Goal: Navigation & Orientation: Find specific page/section

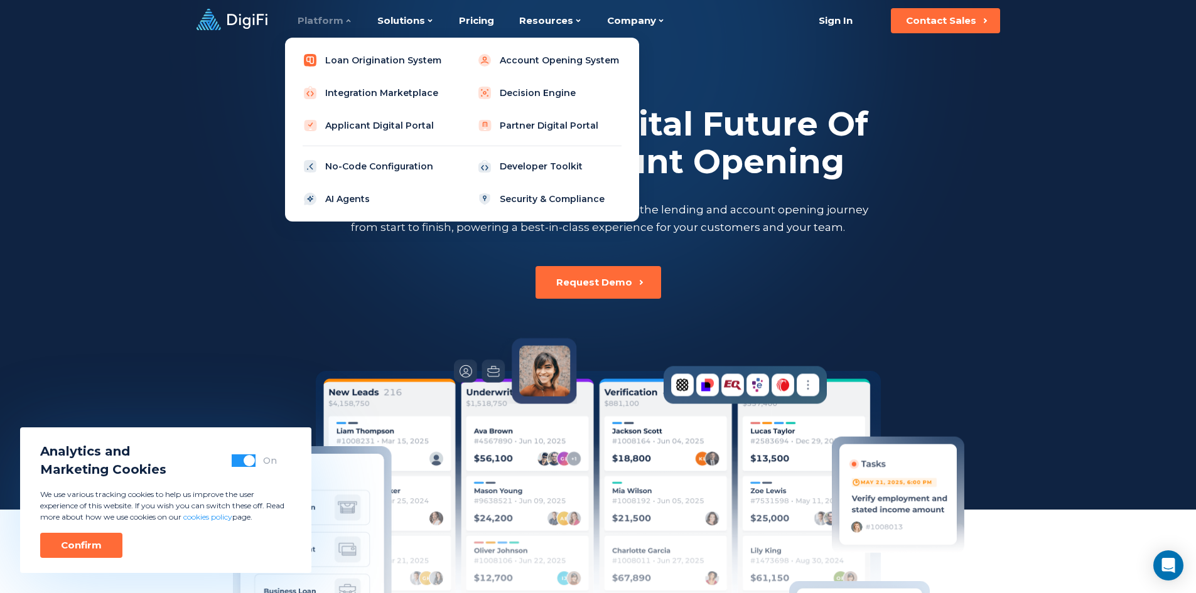
click at [339, 57] on link "Loan Origination System" at bounding box center [374, 60] width 159 height 25
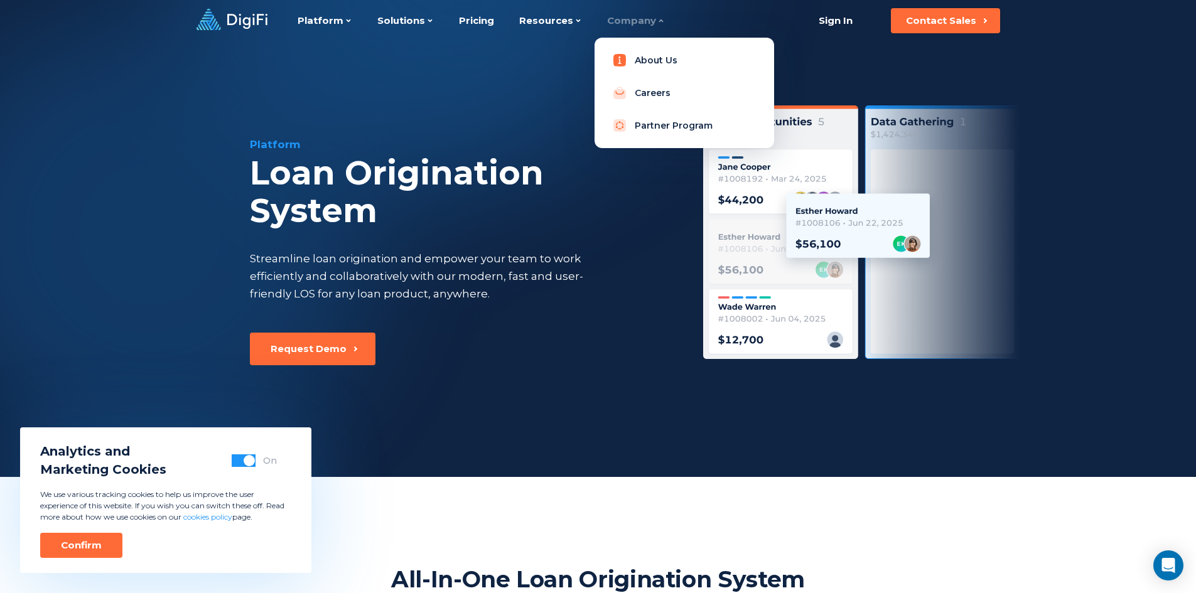
click at [635, 58] on link "About Us" at bounding box center [683, 60] width 159 height 25
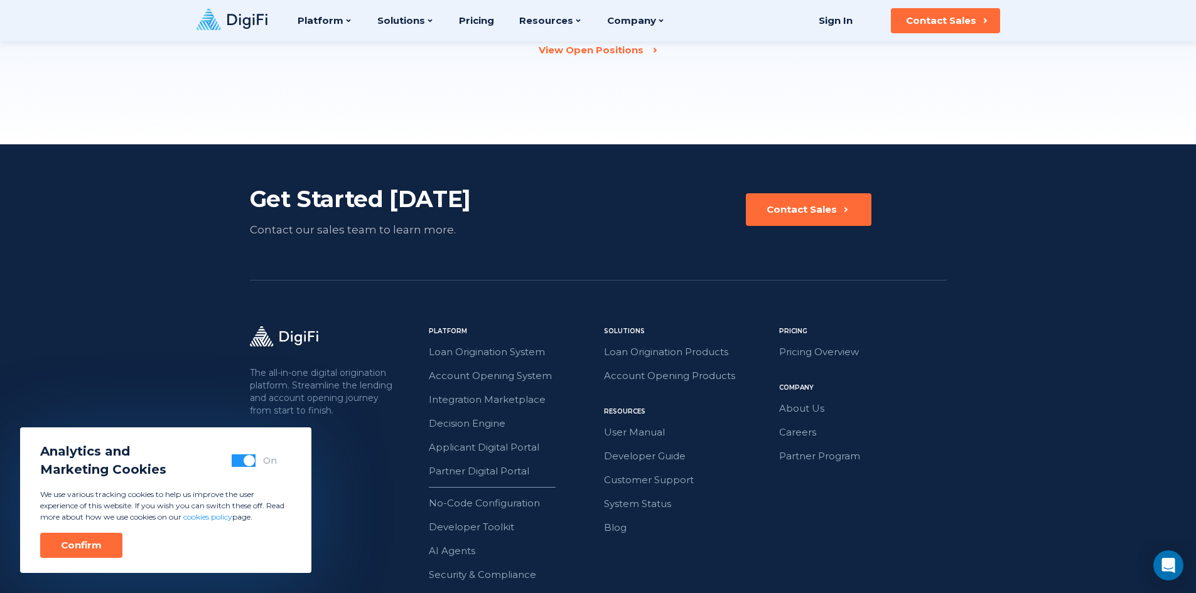
scroll to position [1749, 0]
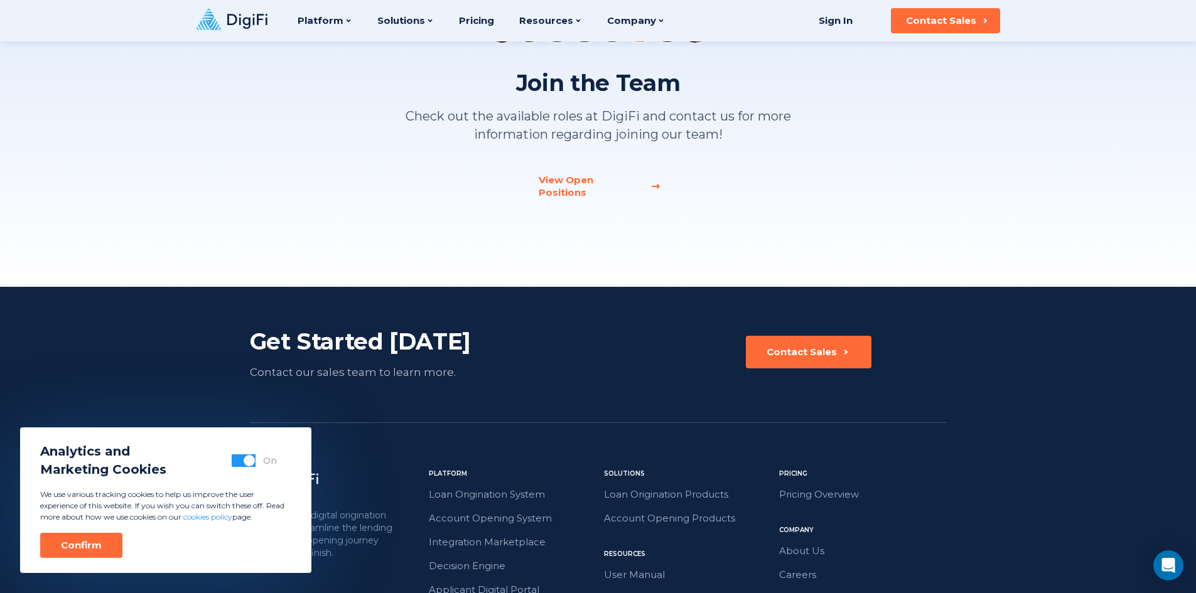
click at [584, 179] on div "View Open Positions" at bounding box center [591, 186] width 104 height 25
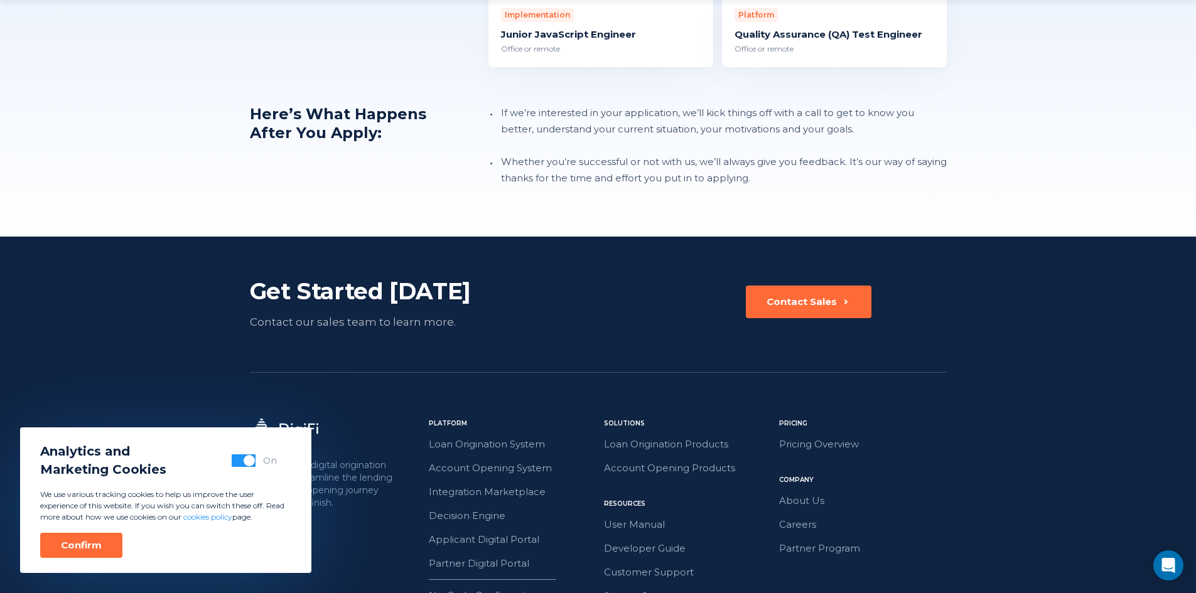
scroll to position [1434, 0]
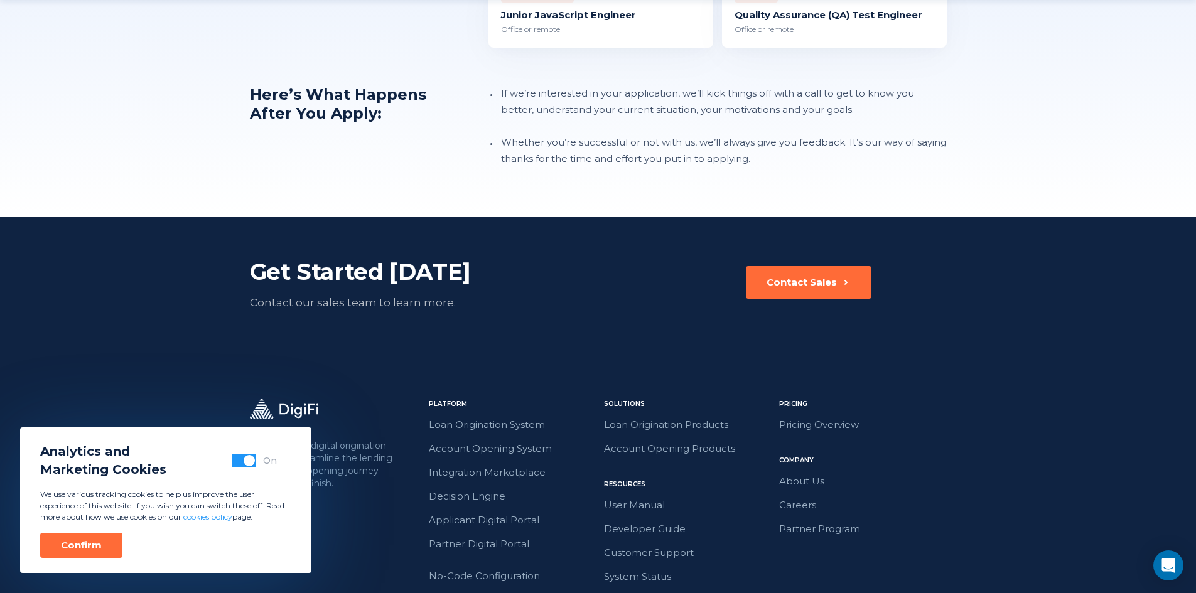
click at [87, 545] on div "Confirm" at bounding box center [81, 545] width 41 height 13
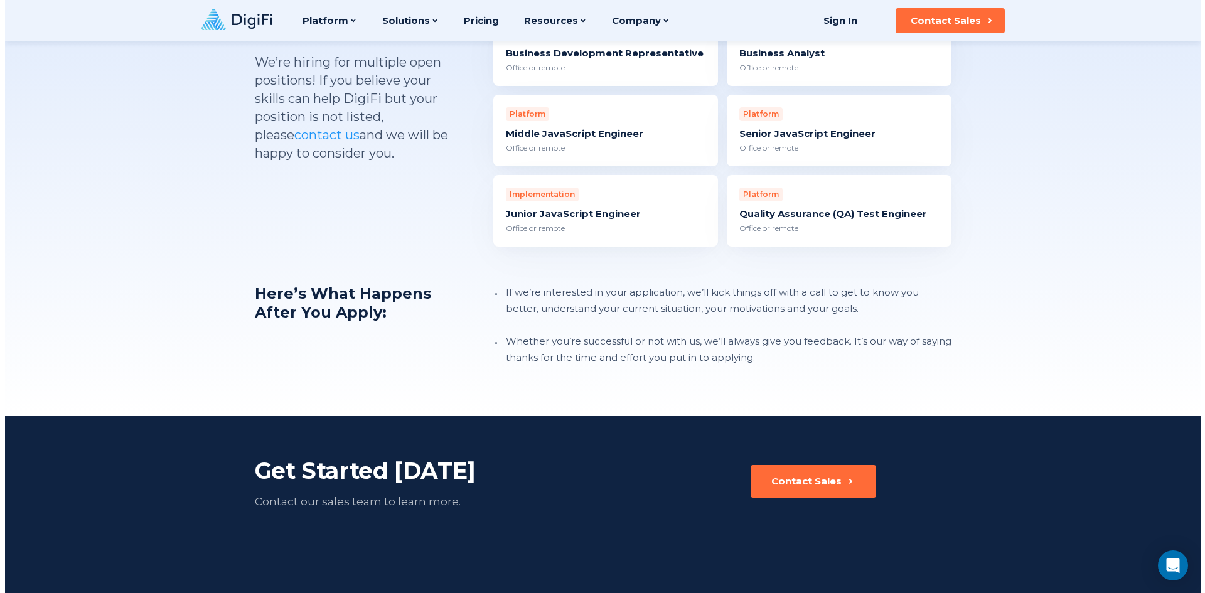
scroll to position [1172, 0]
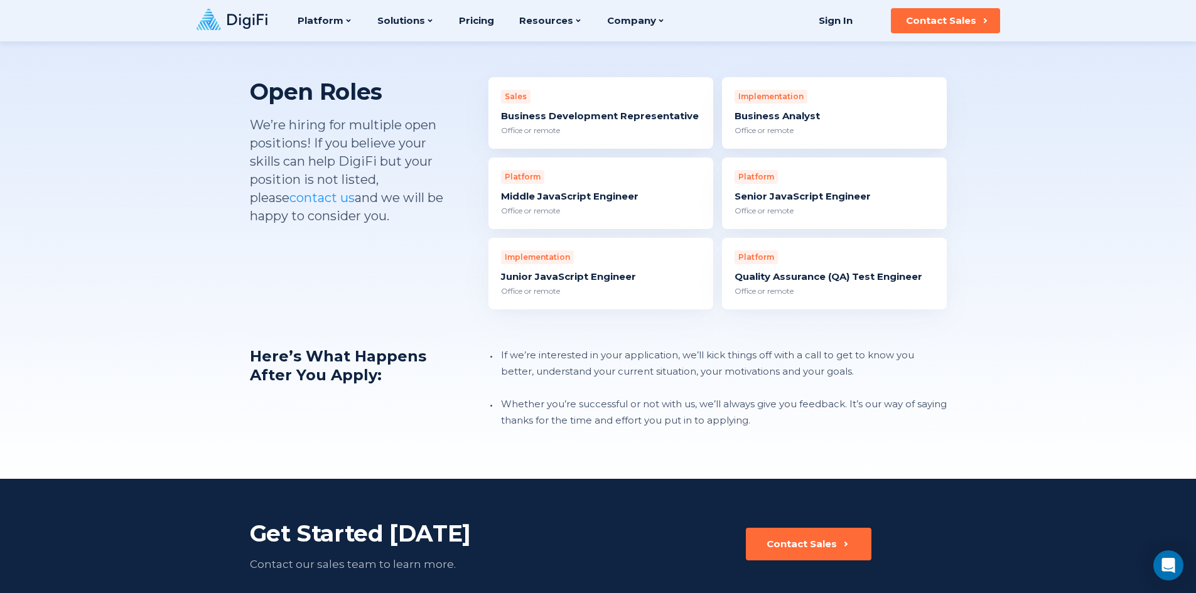
click at [547, 205] on div "Office or remote" at bounding box center [601, 210] width 200 height 11
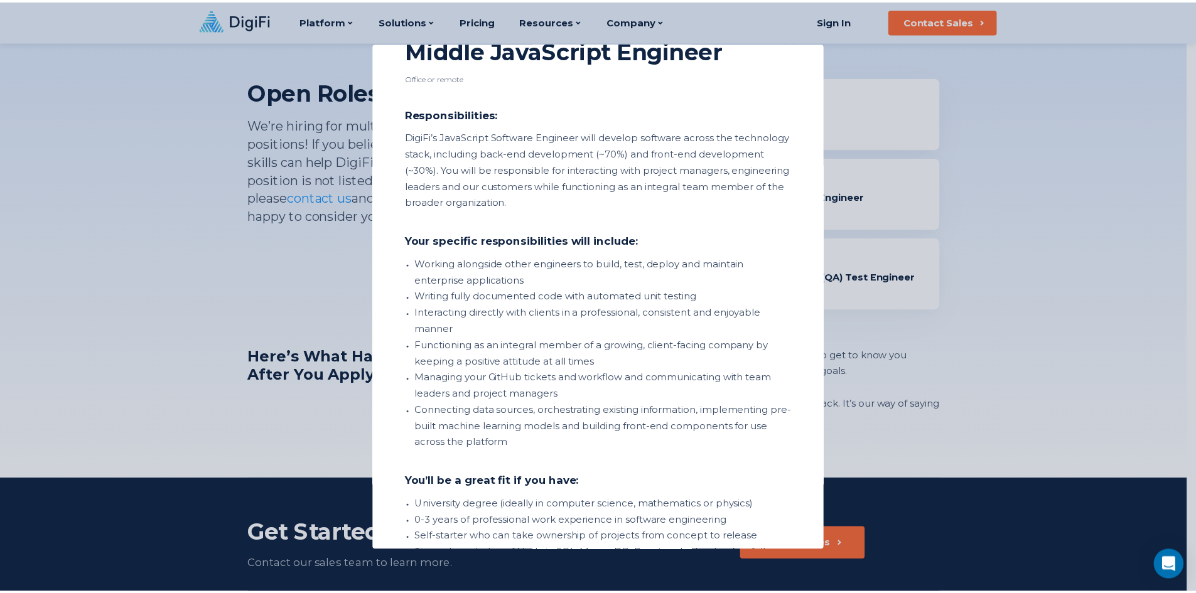
scroll to position [0, 0]
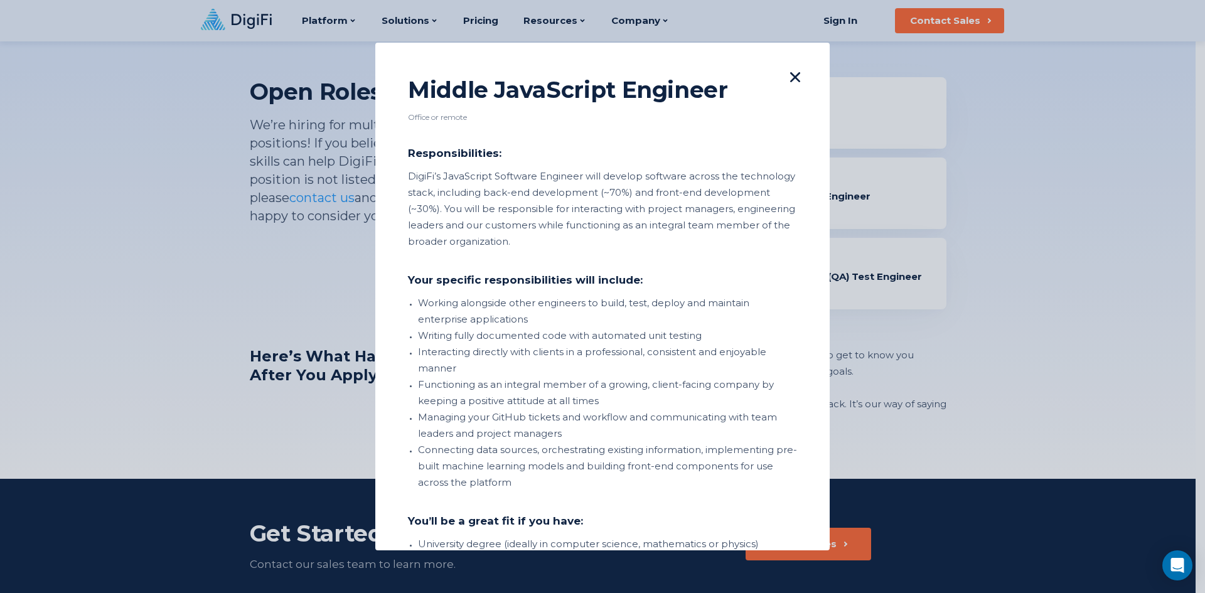
click at [790, 80] on icon at bounding box center [795, 77] width 10 height 10
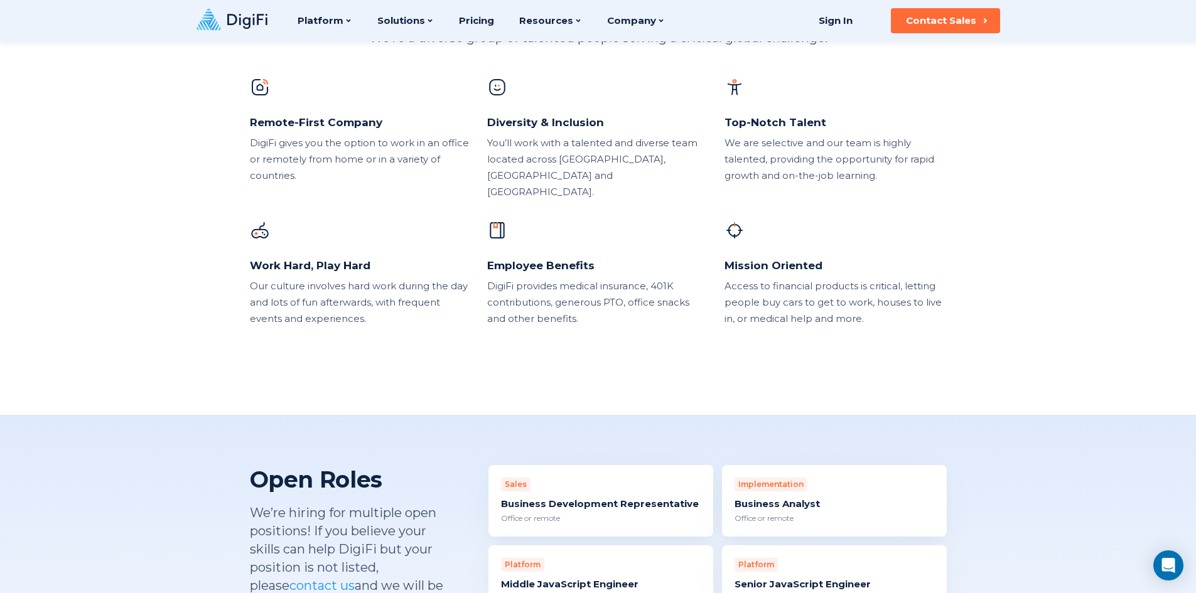
scroll to position [732, 0]
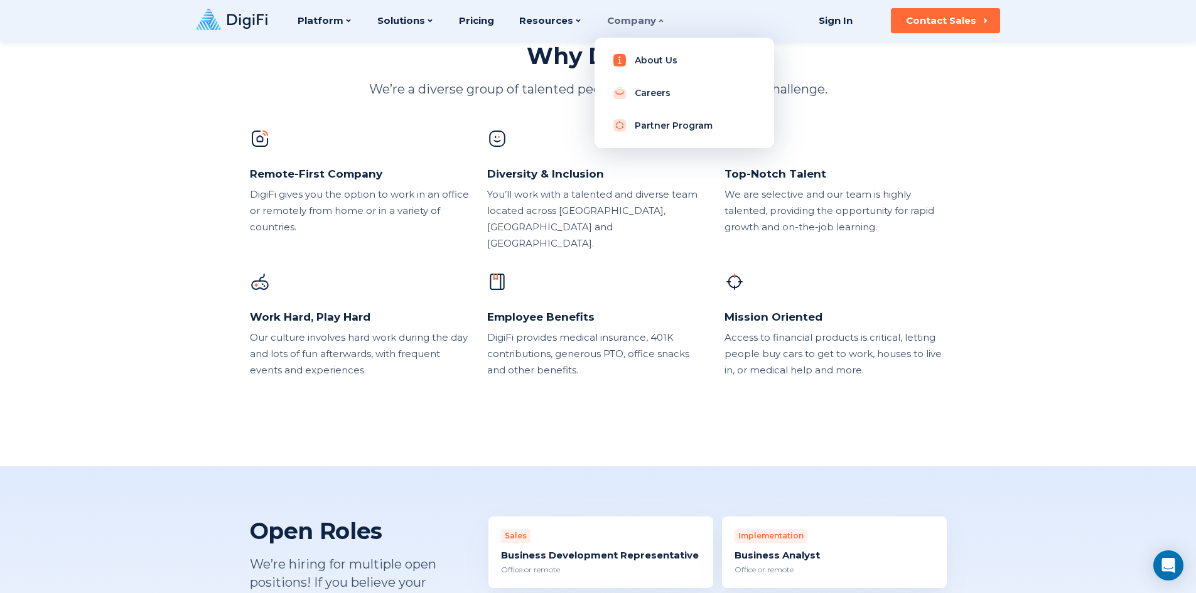
click at [652, 62] on link "About Us" at bounding box center [683, 60] width 159 height 25
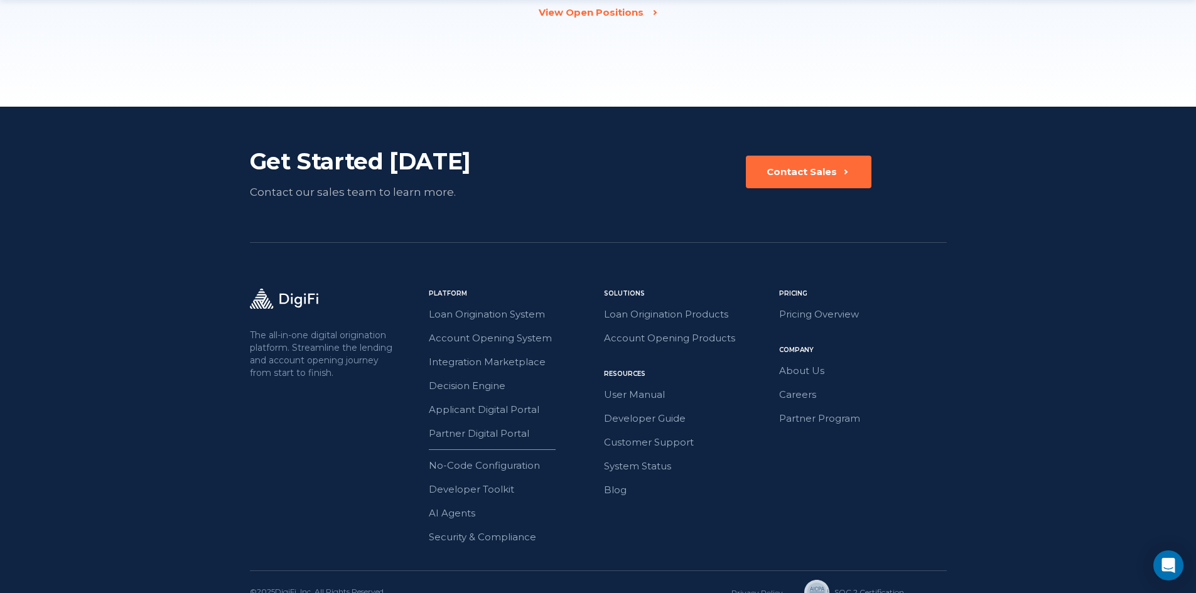
scroll to position [1938, 0]
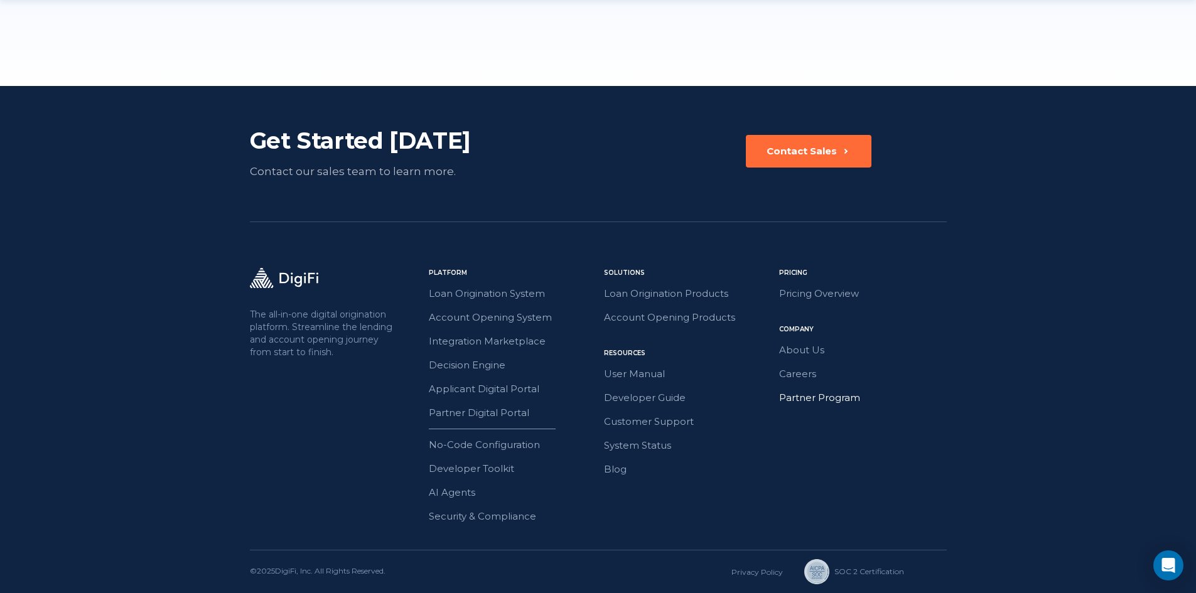
click at [802, 398] on link "Partner Program" at bounding box center [863, 398] width 168 height 16
